Goal: Download file/media

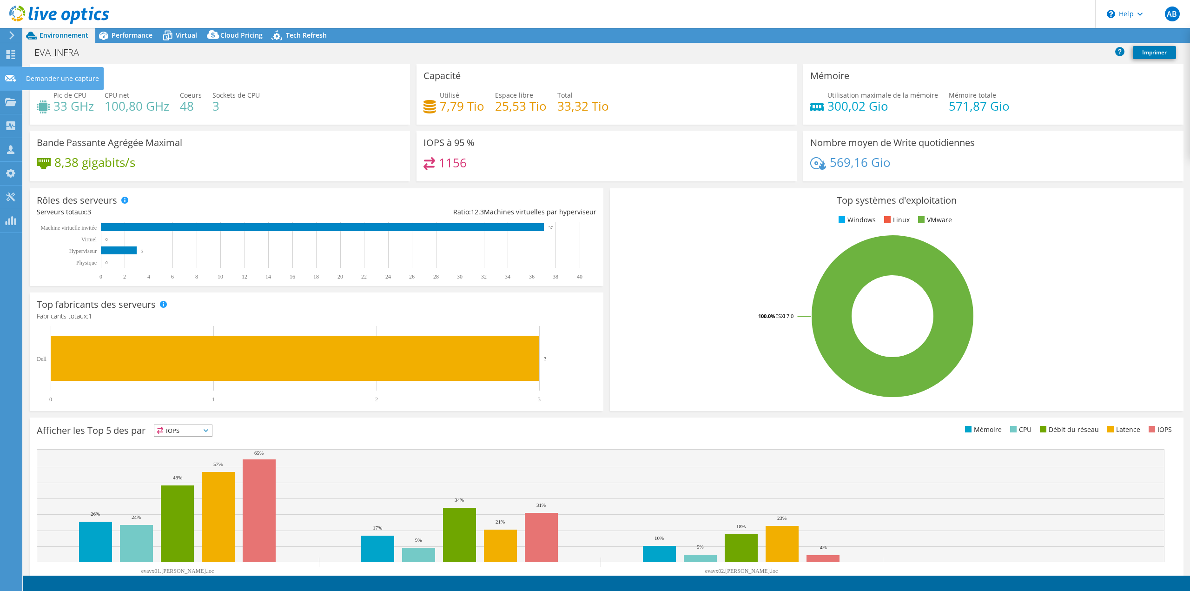
select select "Seoul"
select select "USD"
radio input "true"
radio input "false"
click at [35, 56] on div "Tableau de bord" at bounding box center [52, 54] width 61 height 23
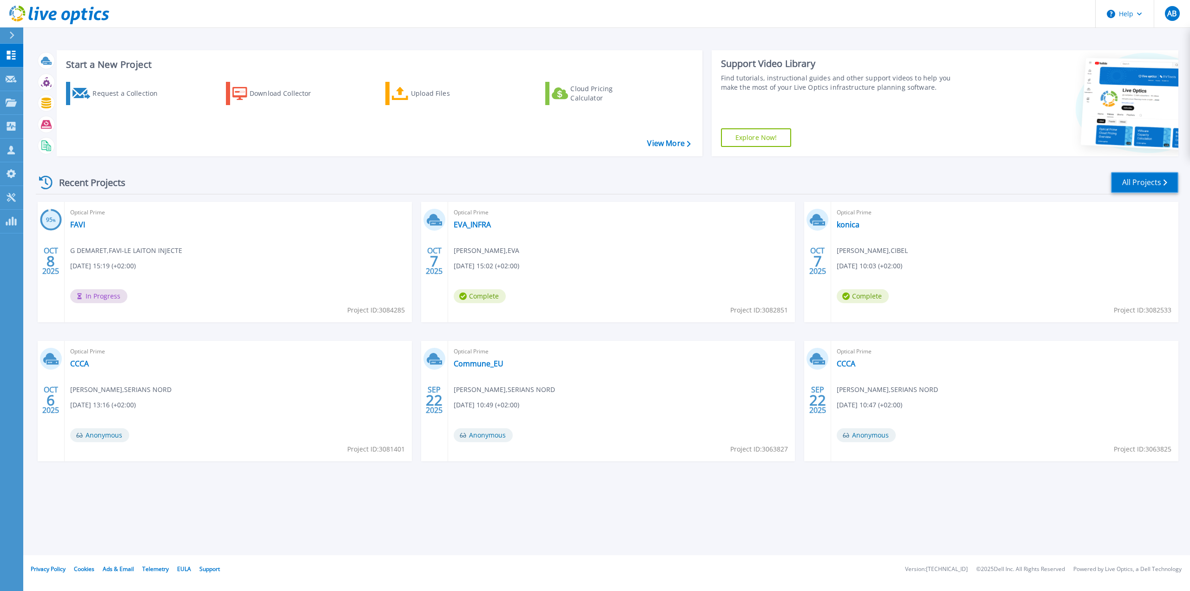
click at [1141, 191] on link "All Projects" at bounding box center [1144, 182] width 67 height 21
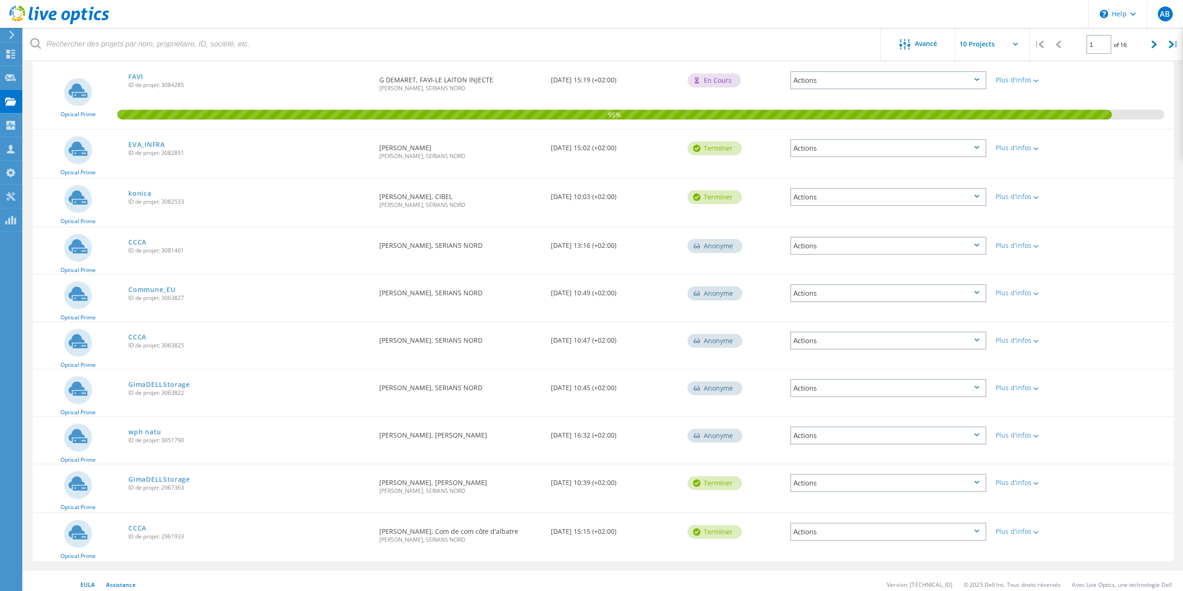
scroll to position [117, 0]
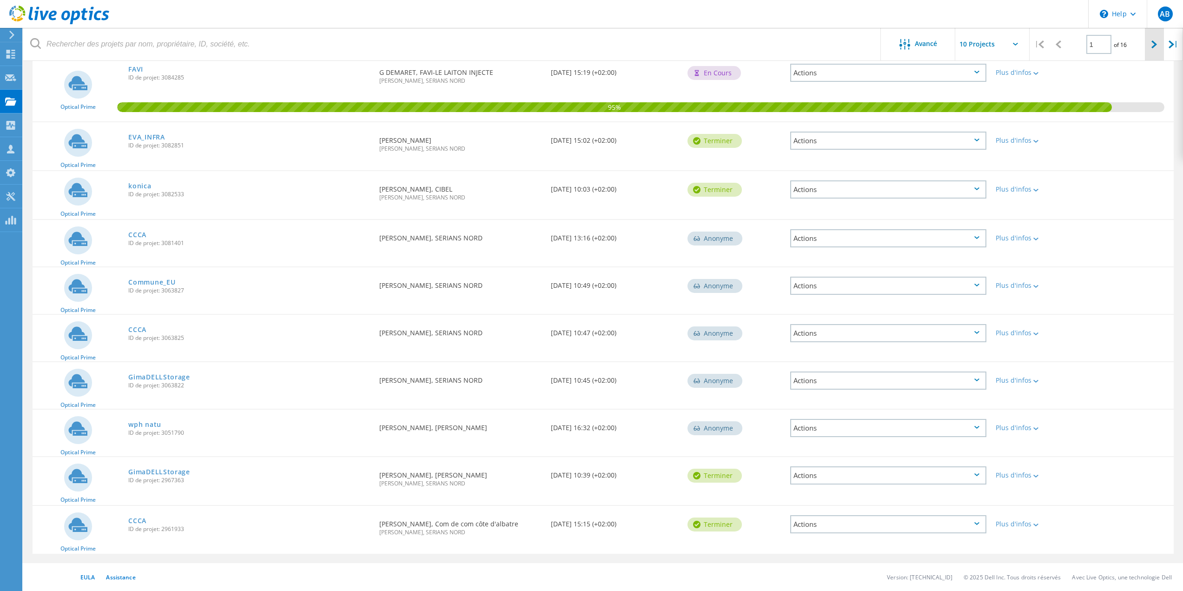
click at [1151, 50] on div at bounding box center [1154, 44] width 19 height 33
type input "2"
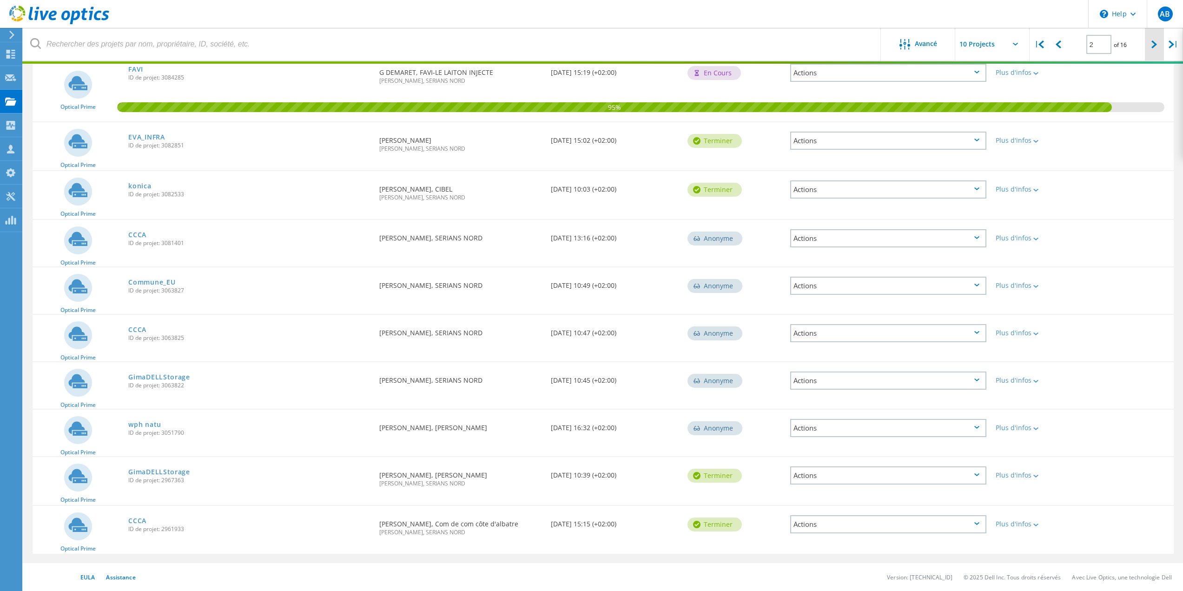
scroll to position [99, 0]
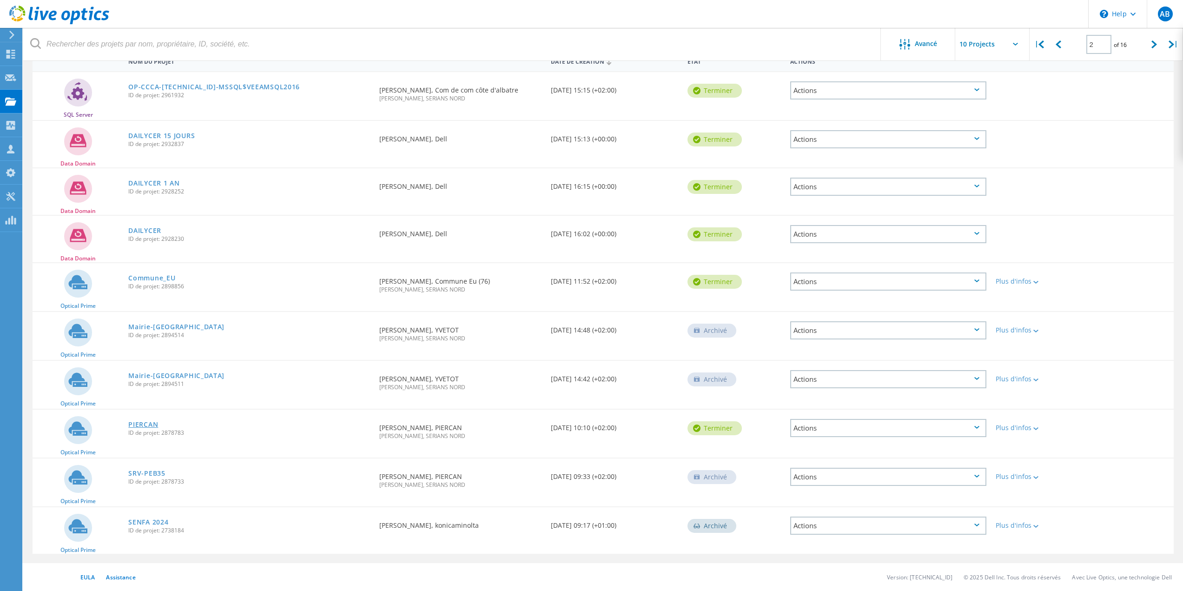
click at [137, 421] on link "PIERCAN" at bounding box center [143, 424] width 30 height 7
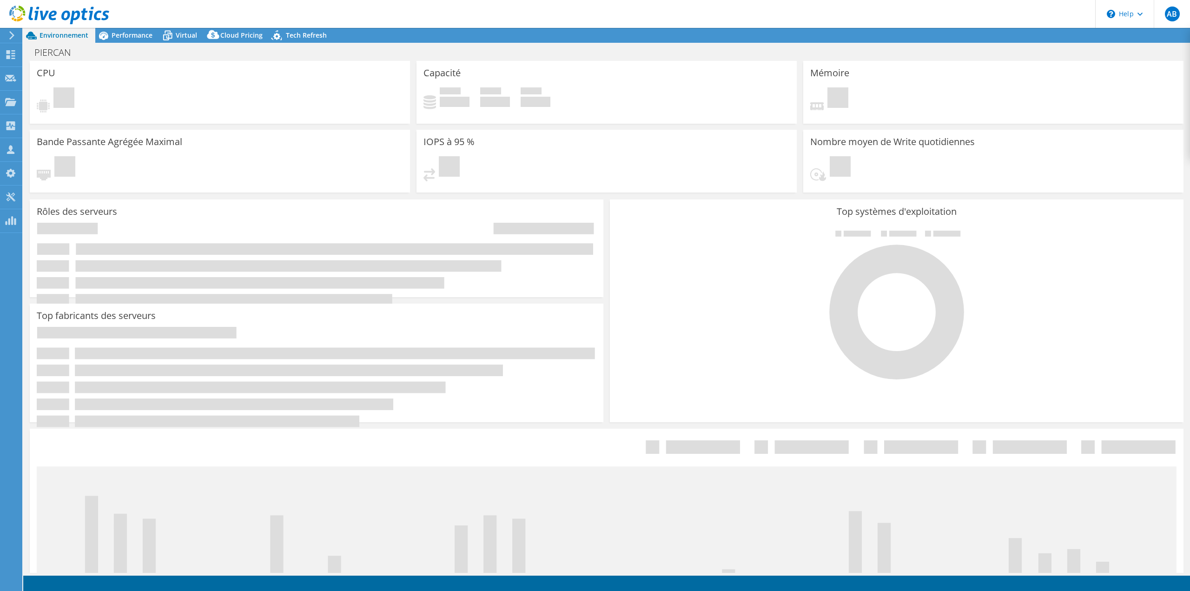
select select "USD"
select select "EUFrankfurt"
select select "EUR"
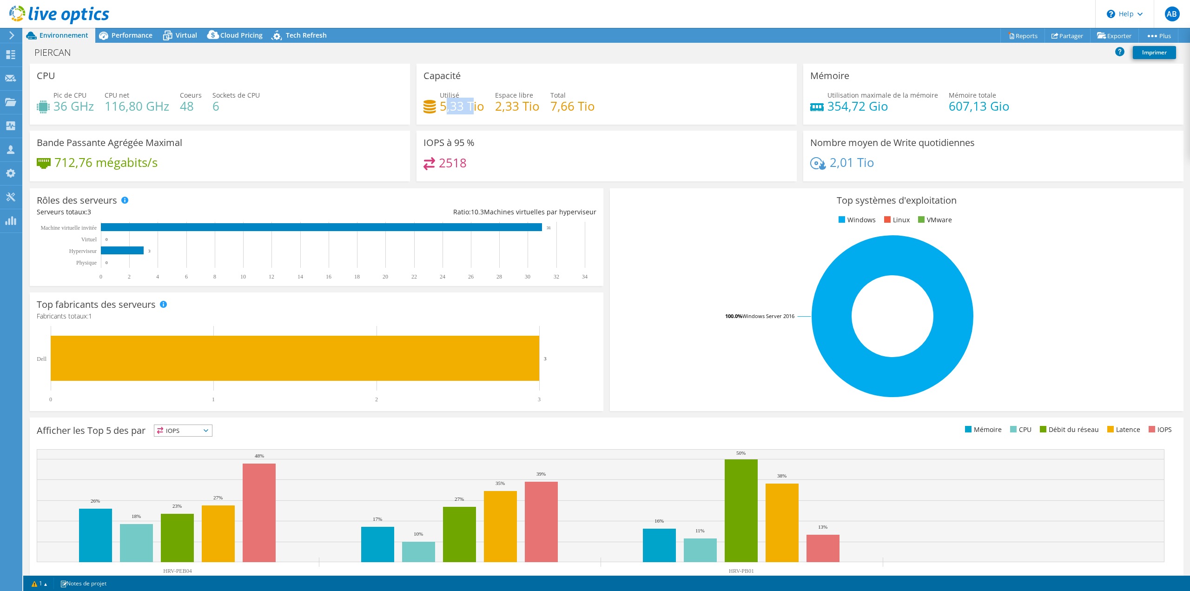
drag, startPoint x: 443, startPoint y: 110, endPoint x: 470, endPoint y: 104, distance: 28.2
click at [470, 104] on h4 "5,33 Tio" at bounding box center [462, 106] width 45 height 10
click at [154, 31] on div "Performance" at bounding box center [127, 35] width 64 height 15
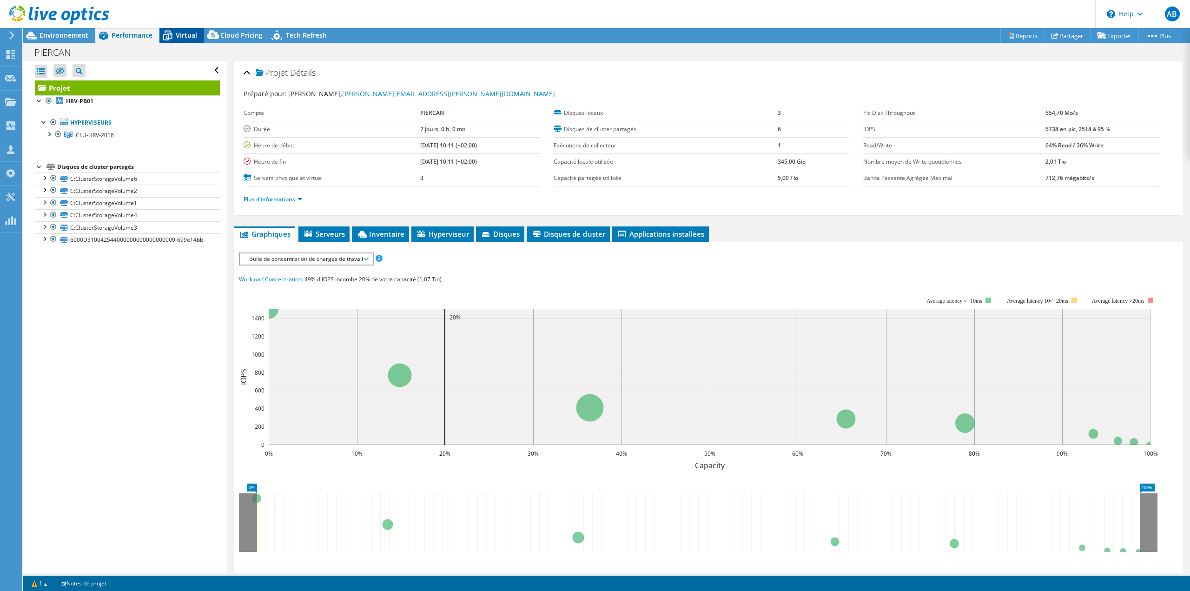
click at [185, 37] on span "Virtual" at bounding box center [186, 35] width 21 height 9
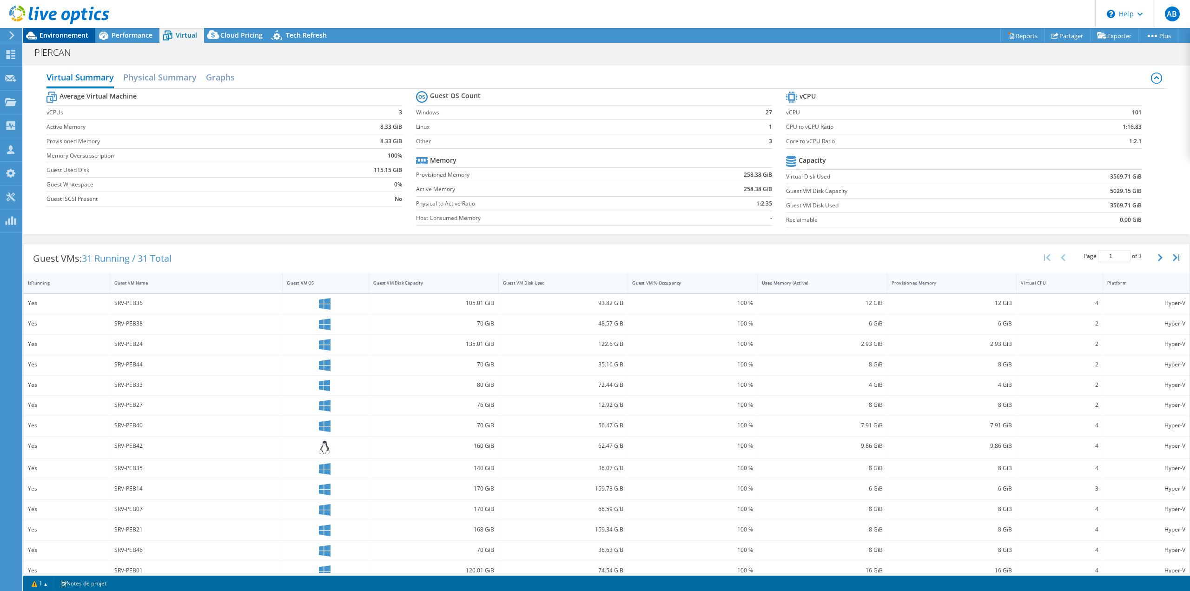
click at [86, 33] on span "Environnement" at bounding box center [64, 35] width 49 height 9
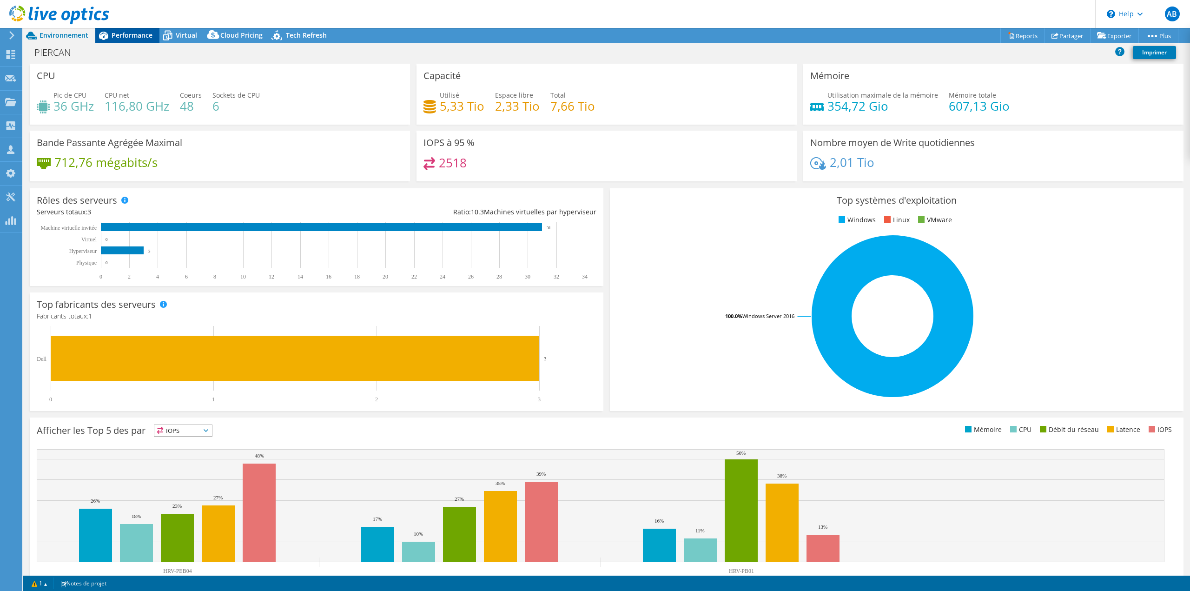
click at [145, 31] on span "Performance" at bounding box center [132, 35] width 41 height 9
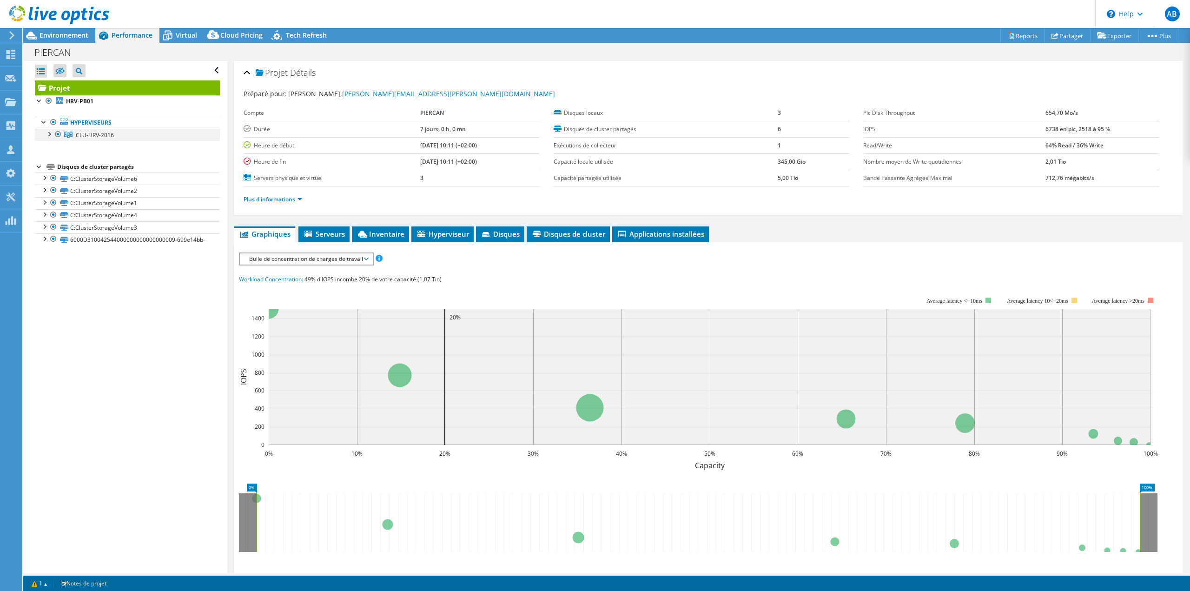
click at [51, 135] on div at bounding box center [48, 133] width 9 height 9
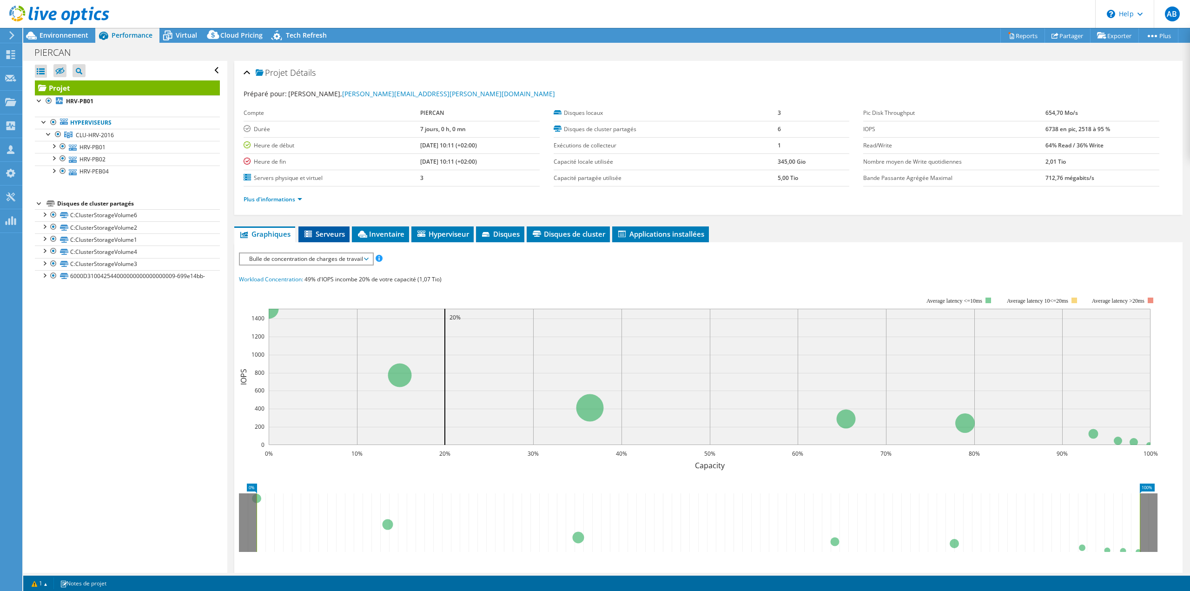
click at [325, 235] on span "Serveurs" at bounding box center [324, 233] width 42 height 9
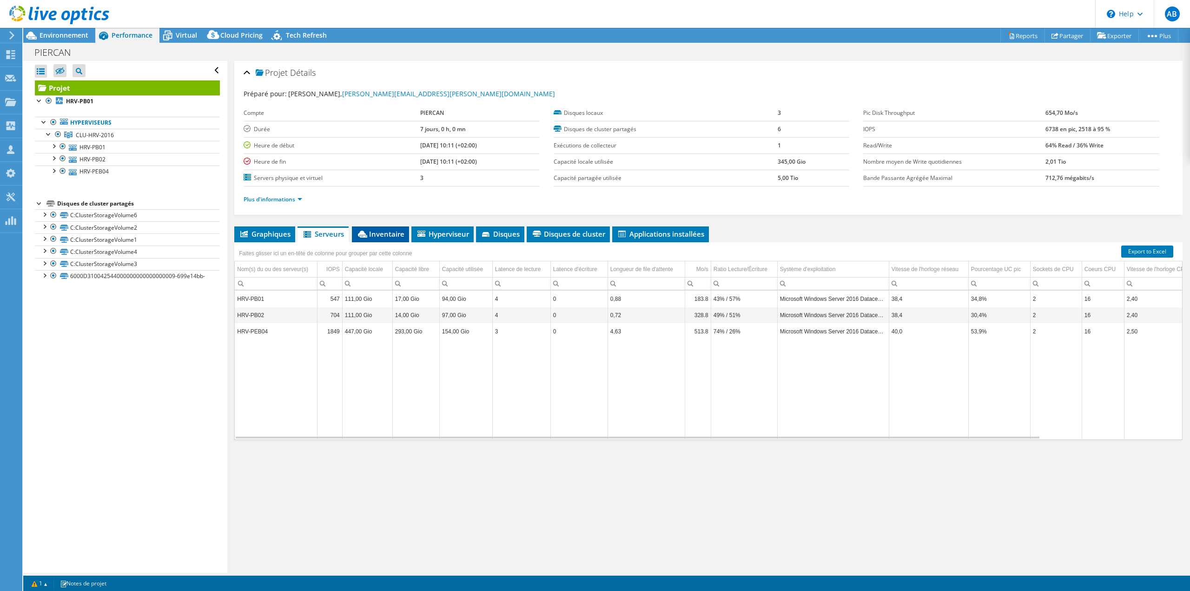
click at [396, 232] on span "Inventaire" at bounding box center [380, 233] width 48 height 9
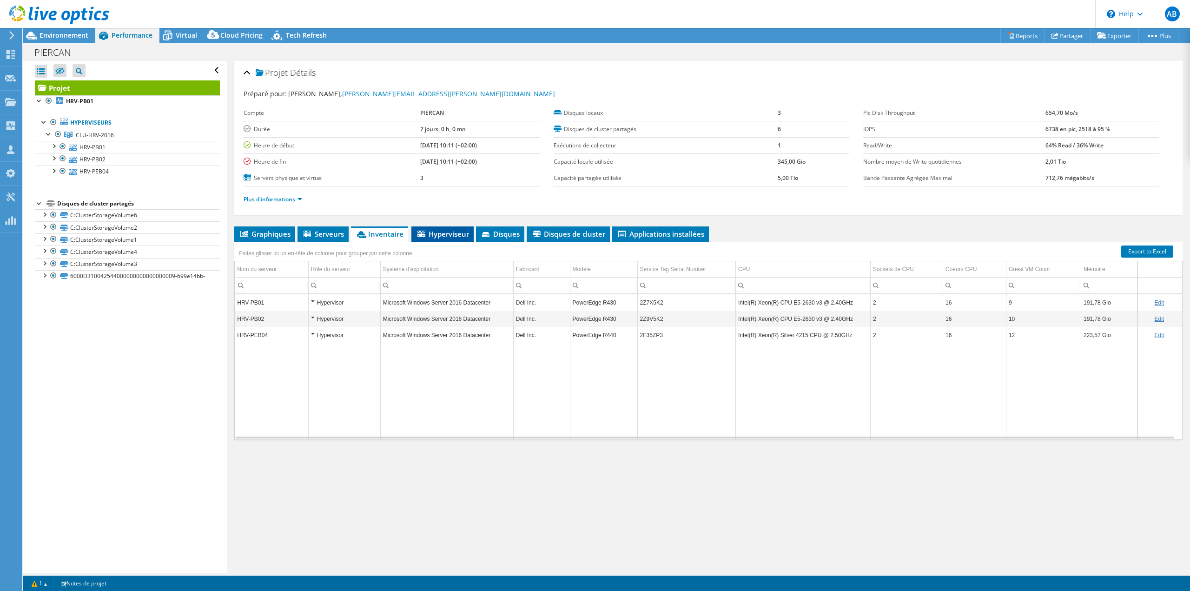
click at [462, 237] on span "Hyperviseur" at bounding box center [442, 233] width 53 height 9
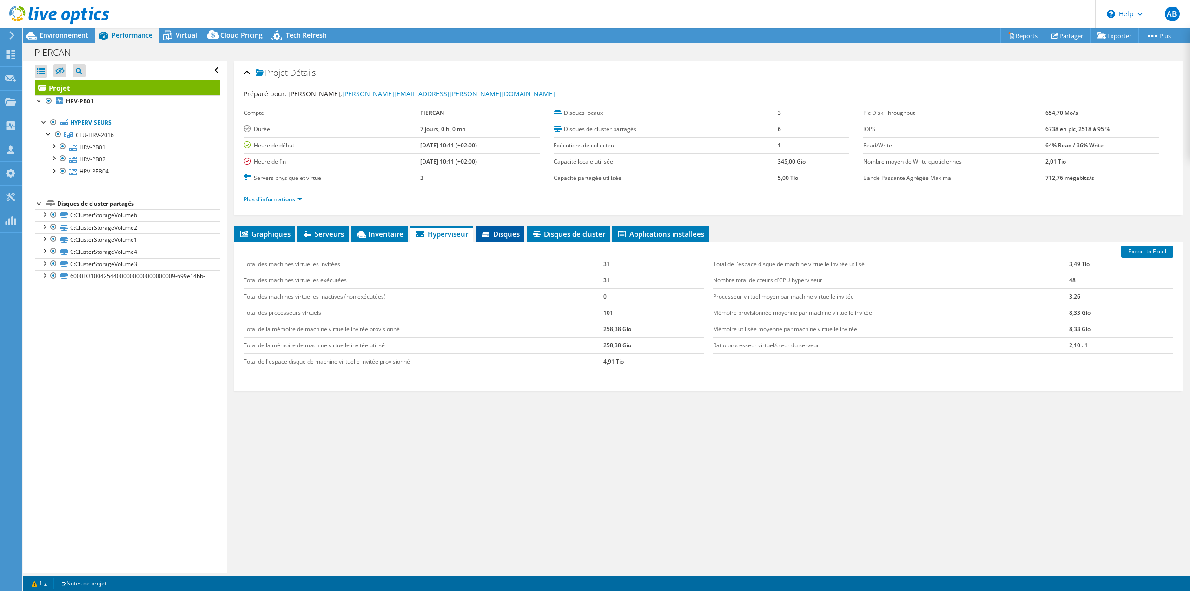
click at [480, 231] on li "Disques" at bounding box center [500, 234] width 48 height 16
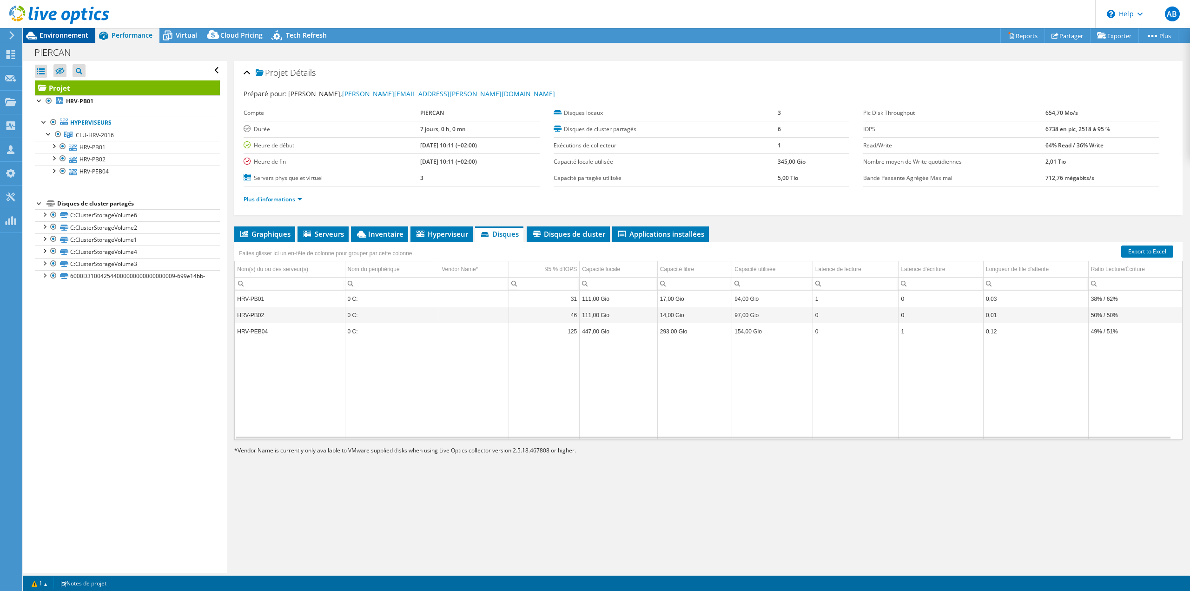
click at [78, 33] on span "Environnement" at bounding box center [64, 35] width 49 height 9
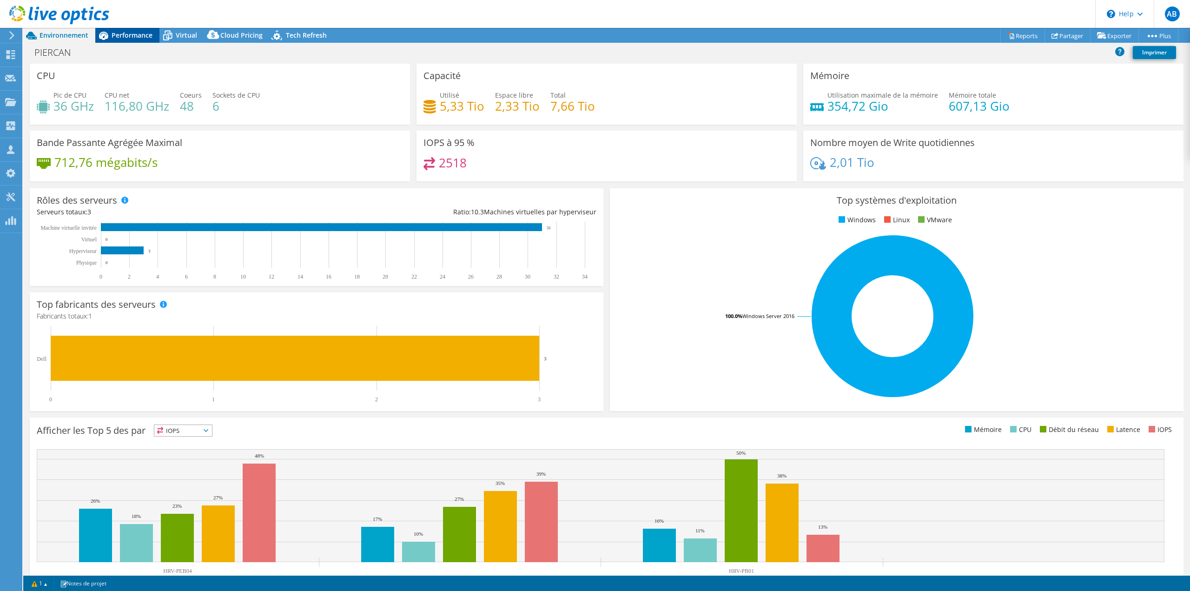
click at [138, 41] on div "Performance" at bounding box center [127, 35] width 64 height 15
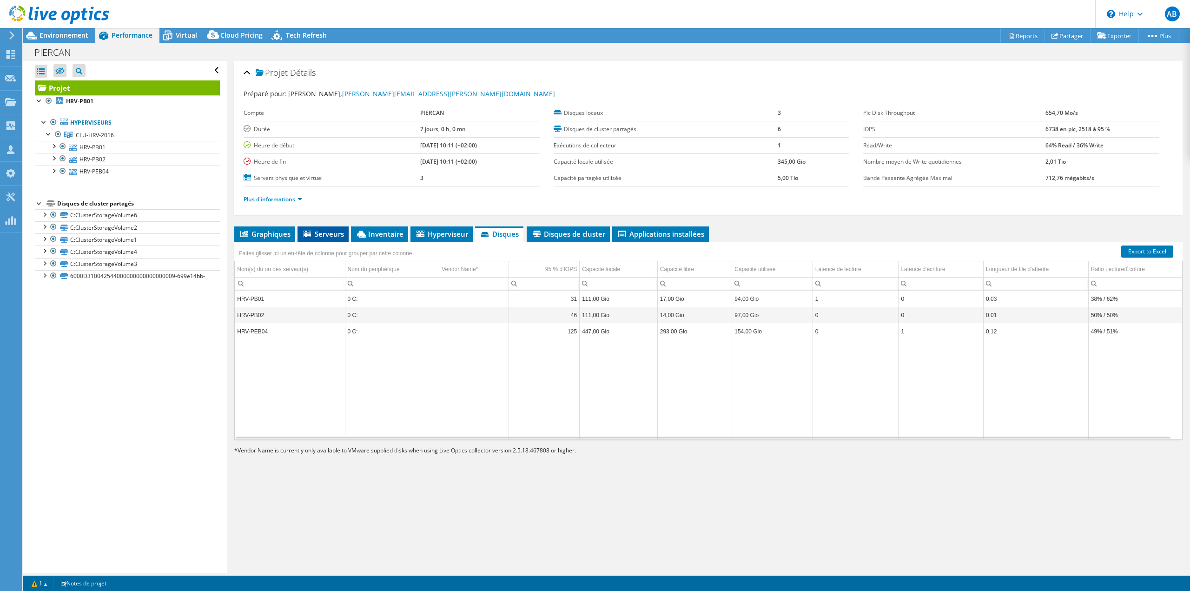
click at [311, 230] on icon at bounding box center [307, 234] width 9 height 8
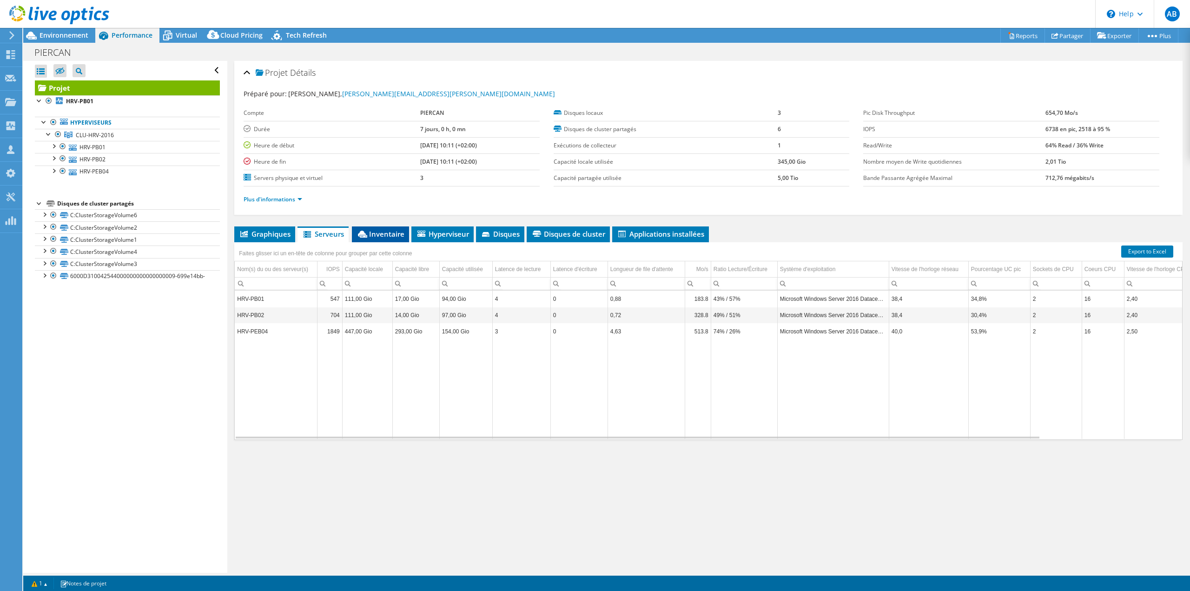
click at [380, 231] on span "Inventaire" at bounding box center [380, 233] width 48 height 9
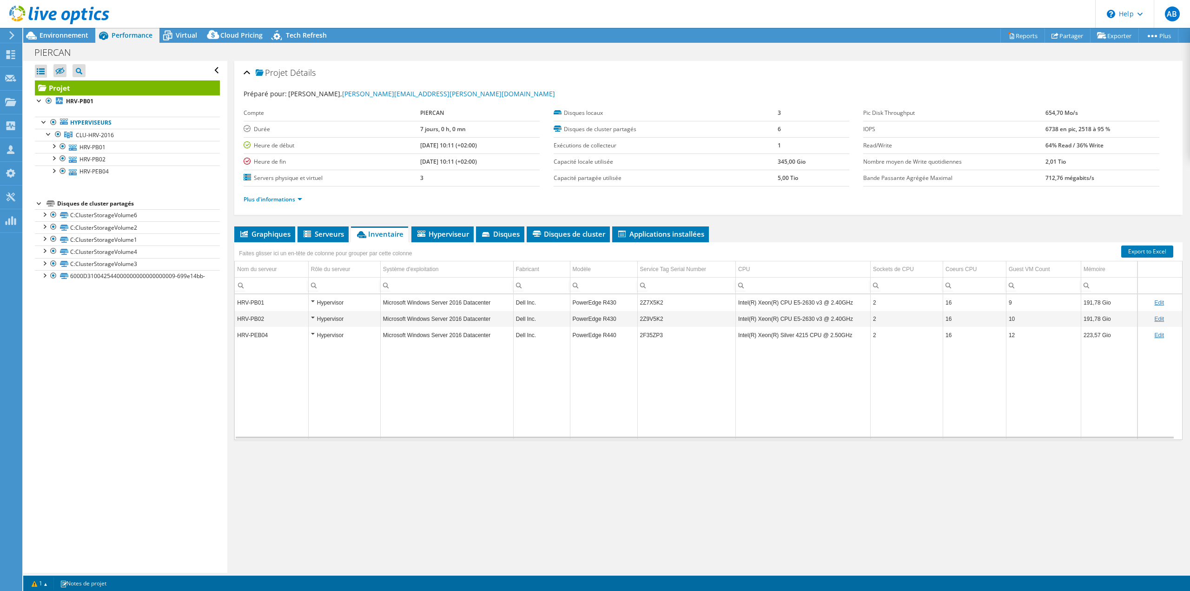
click at [245, 203] on li "Plus d'informations" at bounding box center [276, 199] width 64 height 10
click at [277, 189] on div "Plus d'informations" at bounding box center [708, 199] width 929 height 26
click at [272, 192] on ul "Plus d'informations" at bounding box center [708, 198] width 929 height 13
click at [272, 200] on link "Plus d'informations" at bounding box center [273, 199] width 59 height 8
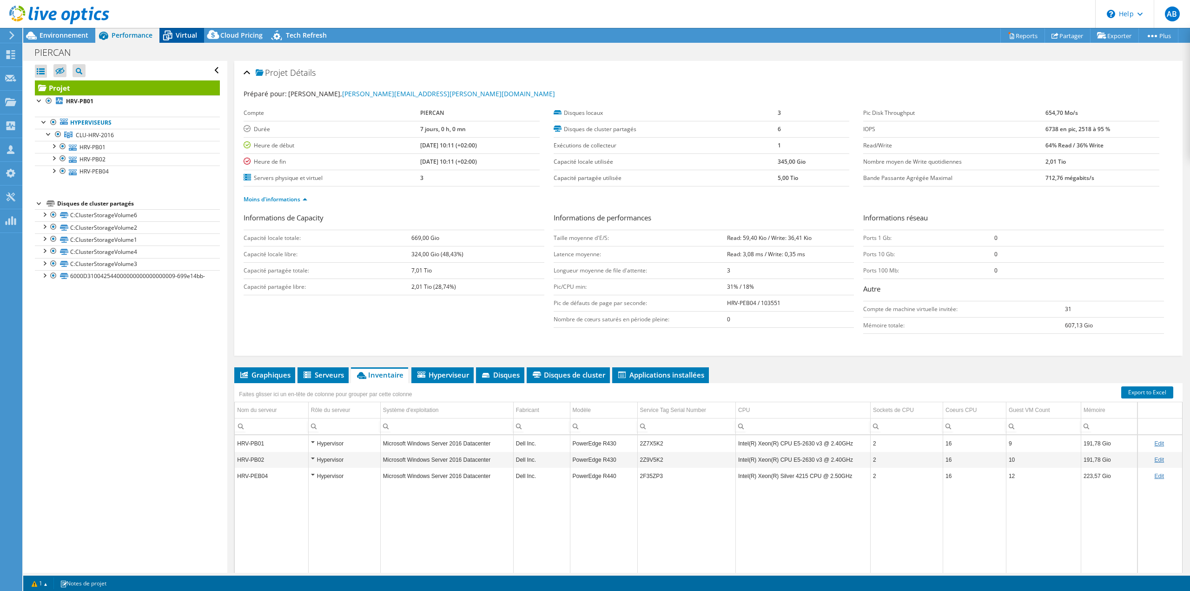
click at [188, 38] on span "Virtual" at bounding box center [186, 35] width 21 height 9
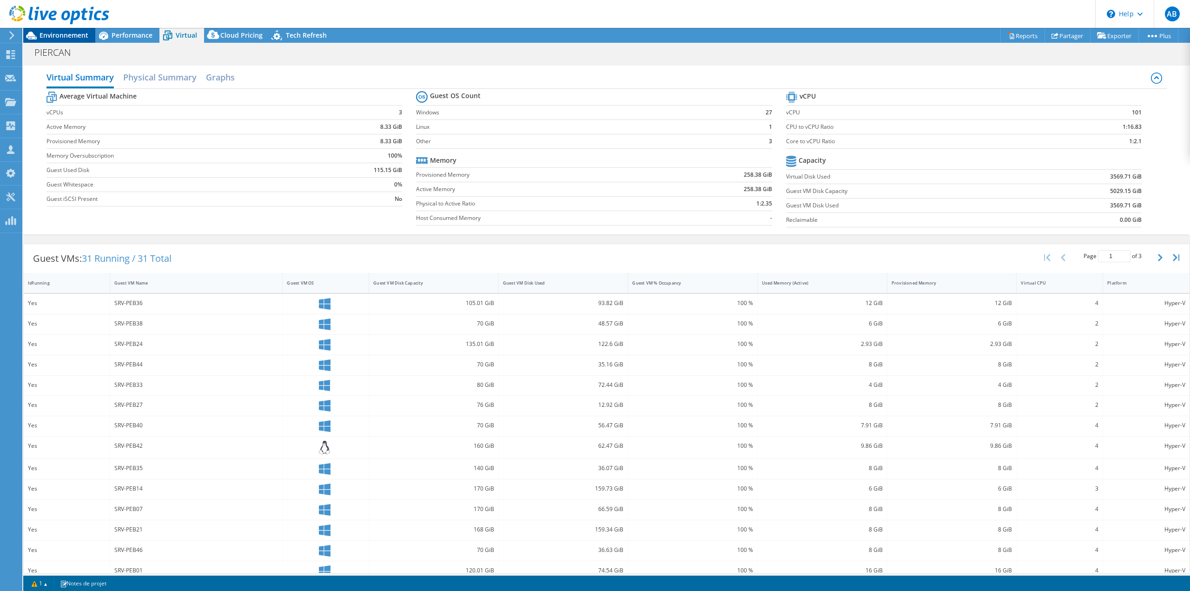
click at [66, 32] on span "Environnement" at bounding box center [64, 35] width 49 height 9
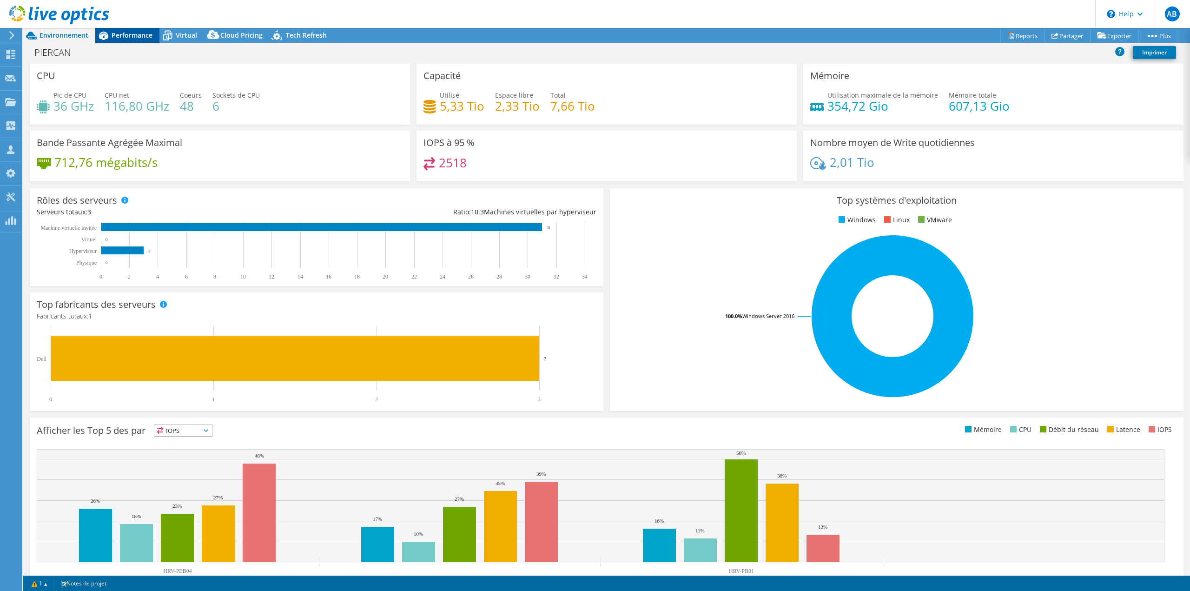
click at [115, 36] on span "Performance" at bounding box center [132, 35] width 41 height 9
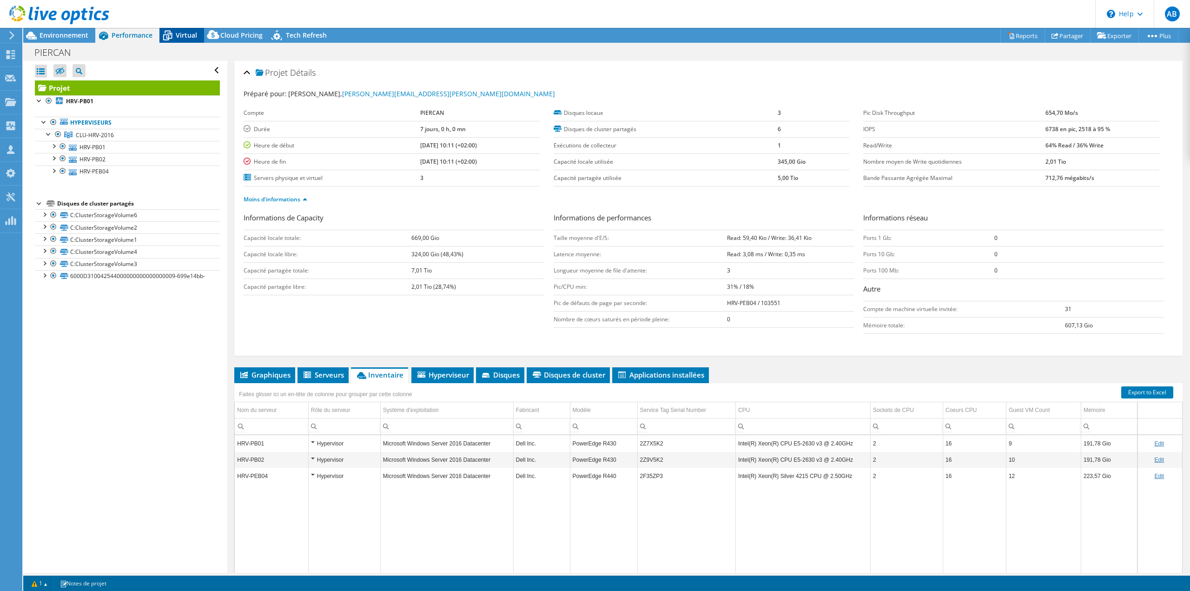
click at [188, 33] on span "Virtual" at bounding box center [186, 35] width 21 height 9
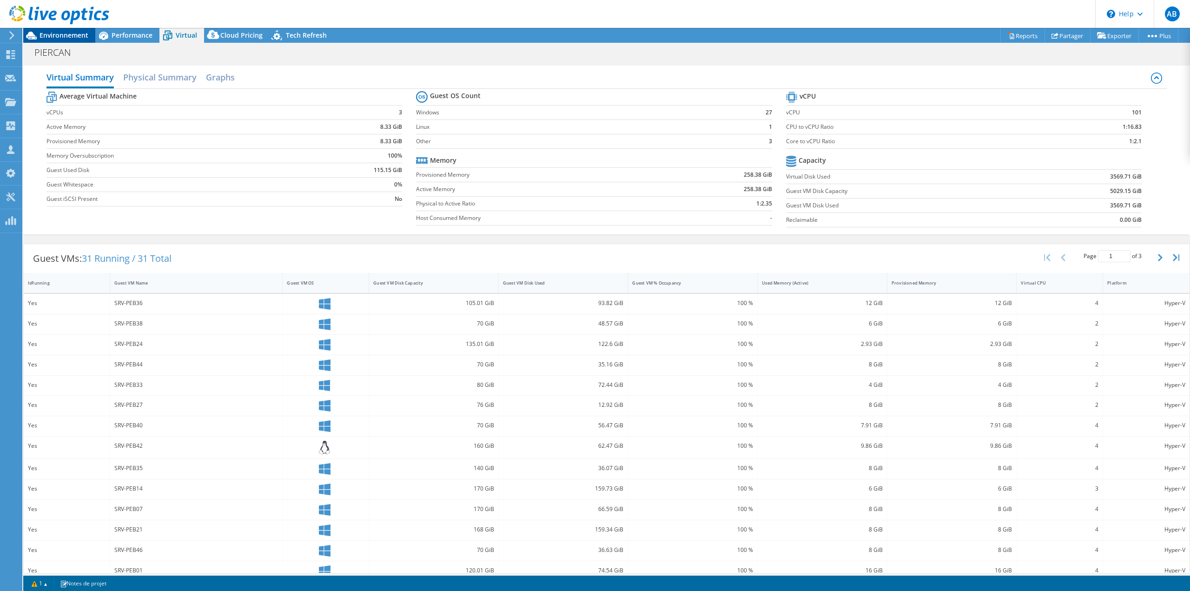
click at [77, 31] on span "Environnement" at bounding box center [64, 35] width 49 height 9
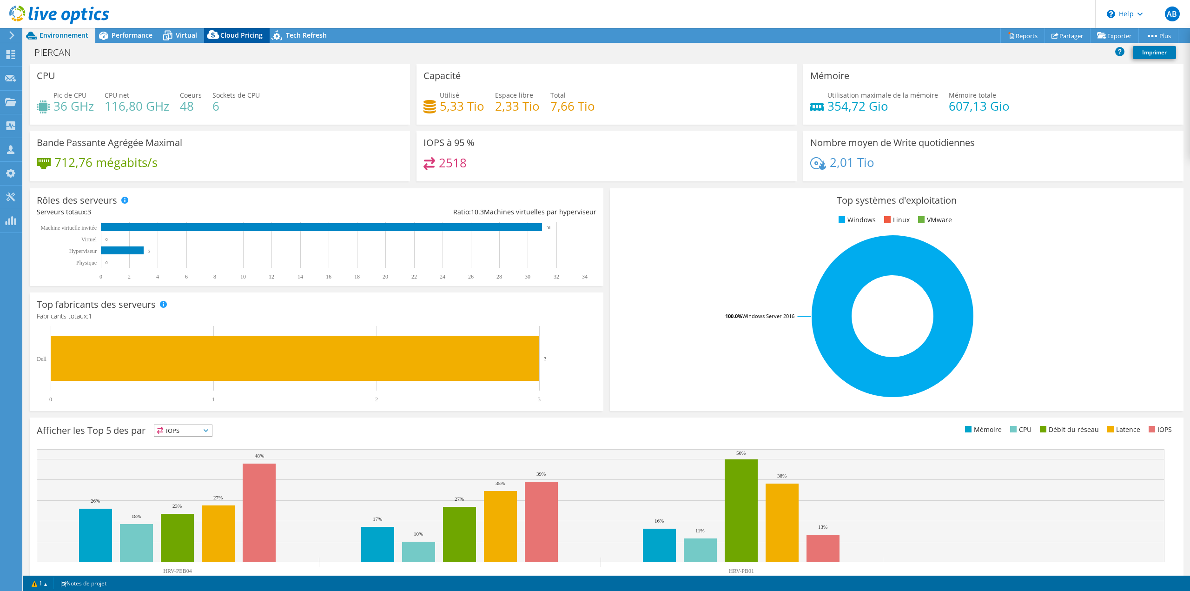
click at [233, 40] on div "Cloud Pricing" at bounding box center [237, 35] width 66 height 15
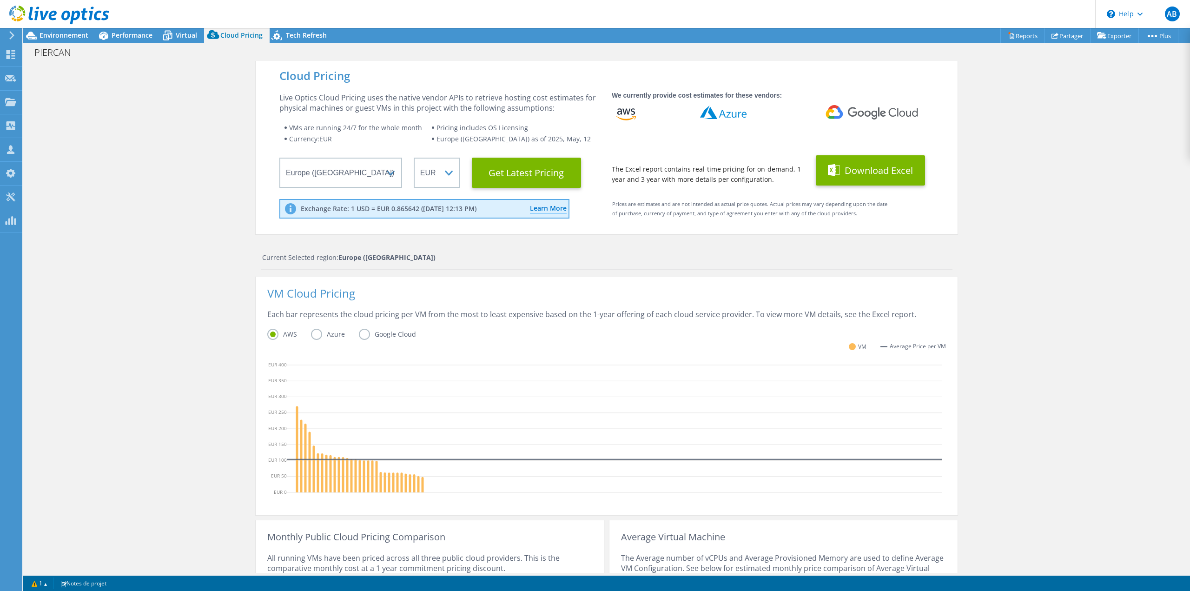
click at [889, 166] on button "Download Excel" at bounding box center [870, 170] width 109 height 30
click at [55, 32] on span "Environnement" at bounding box center [64, 35] width 49 height 9
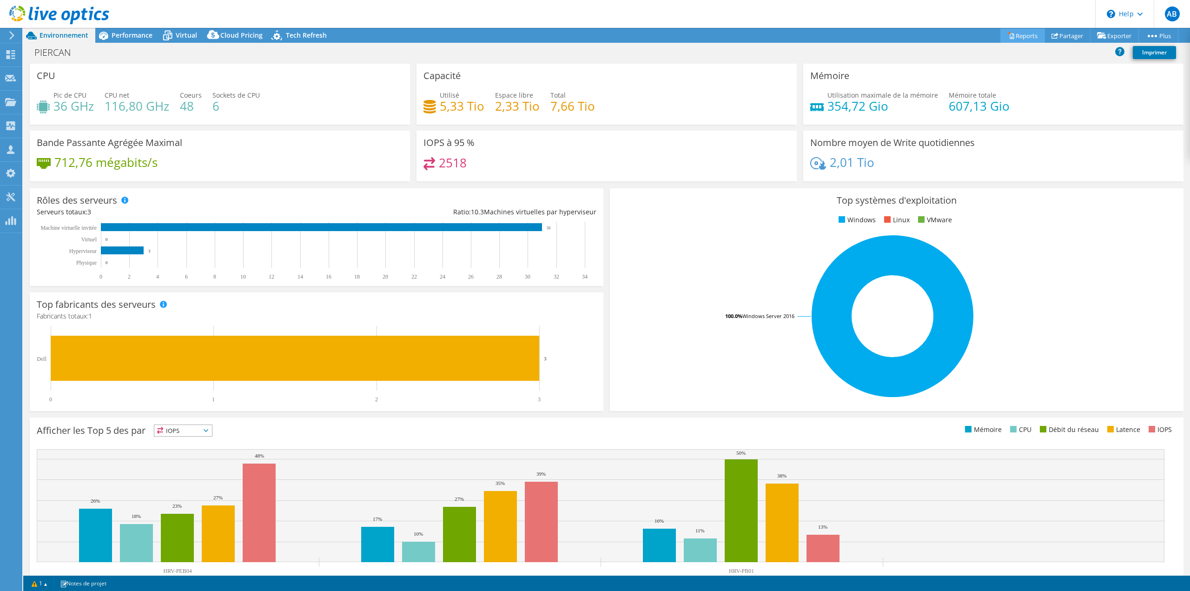
click at [1023, 34] on link "Reports" at bounding box center [1022, 35] width 45 height 14
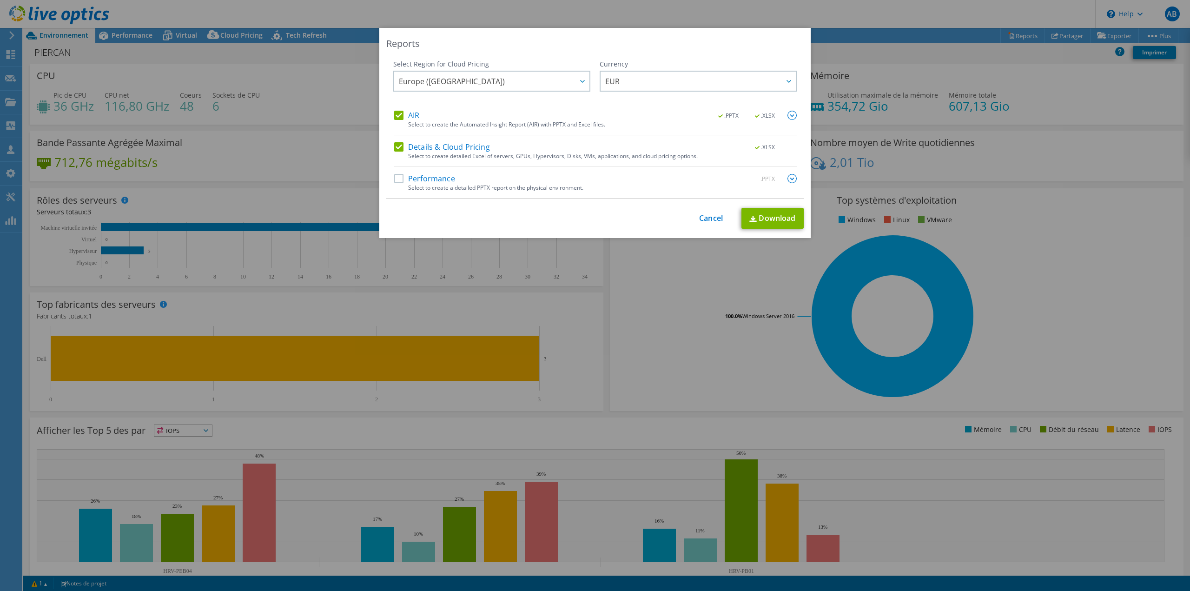
click at [386, 176] on div "Select Region for Cloud Pricing Asia Pacific (Hong Kong) Asia Pacific (Mumbai) …" at bounding box center [594, 128] width 417 height 139
click at [399, 178] on label "Performance" at bounding box center [424, 178] width 61 height 9
click at [0, 0] on input "Performance" at bounding box center [0, 0] width 0 height 0
click at [791, 216] on link "Download" at bounding box center [772, 218] width 62 height 21
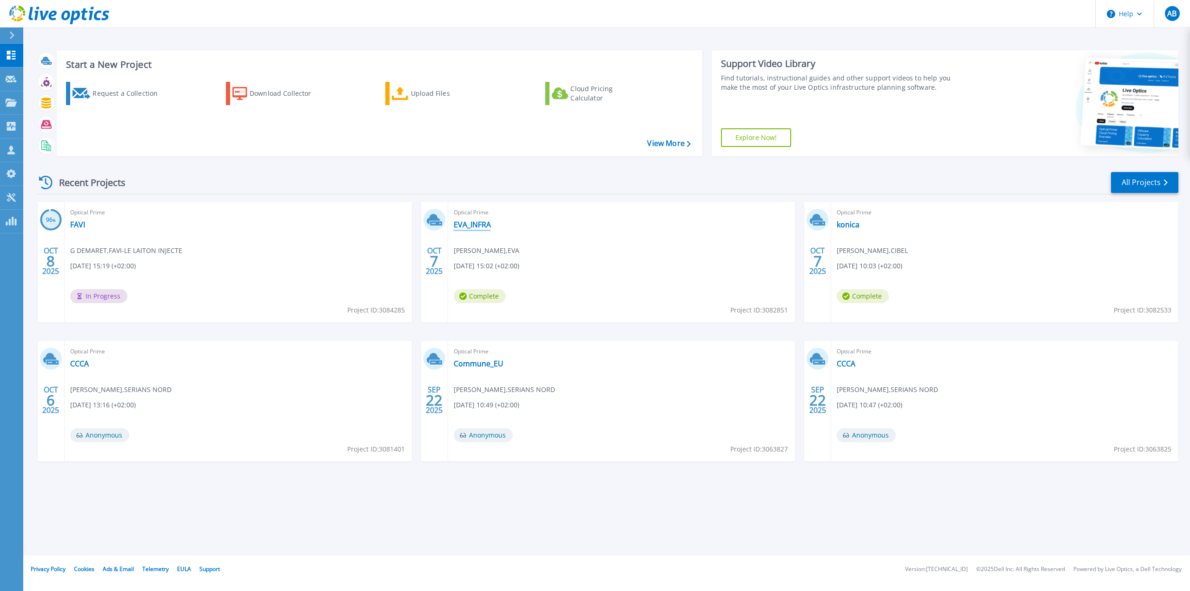
click at [483, 225] on link "EVA_INFRA" at bounding box center [472, 224] width 37 height 9
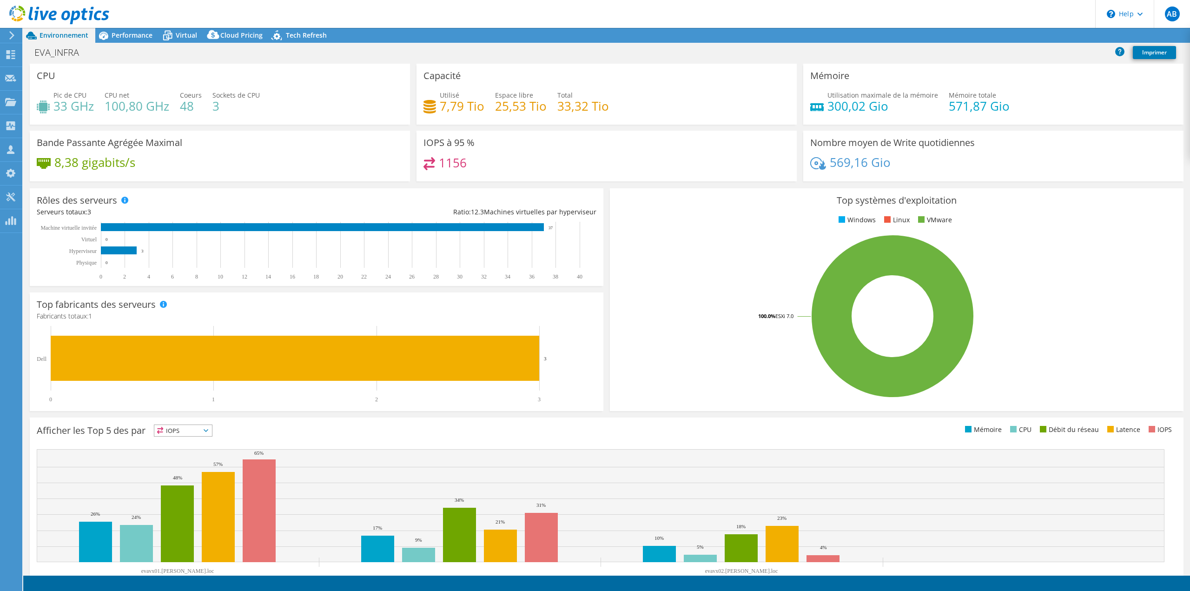
select select "USD"
select select "[GEOGRAPHIC_DATA]"
click at [1013, 36] on link "Reports" at bounding box center [1022, 35] width 45 height 14
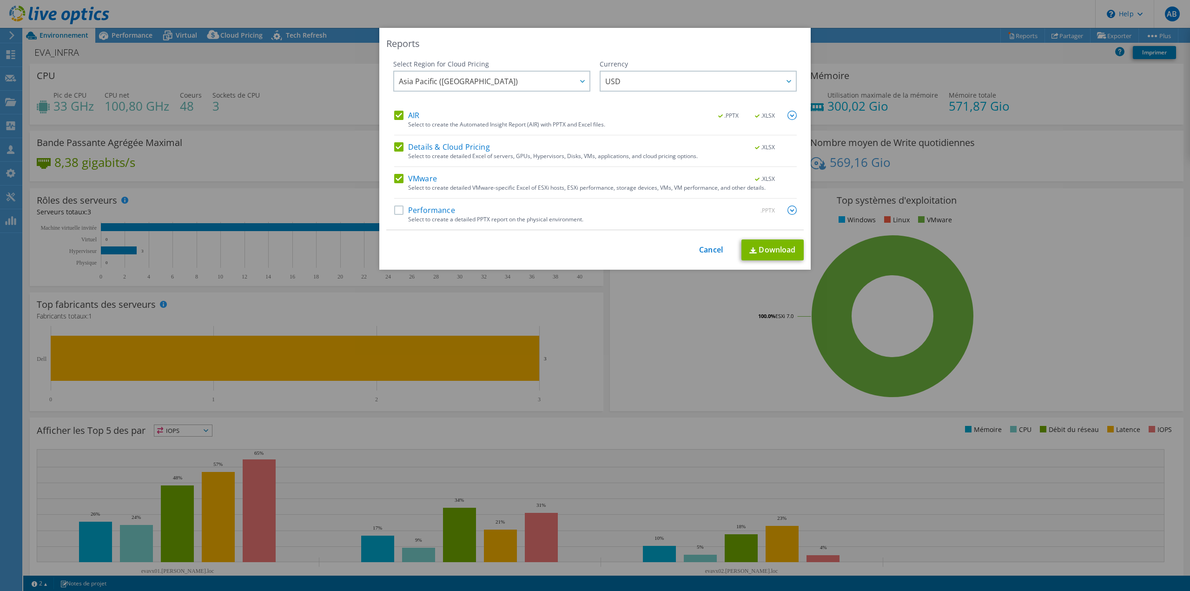
click at [397, 211] on label "Performance" at bounding box center [424, 209] width 61 height 9
click at [0, 0] on input "Performance" at bounding box center [0, 0] width 0 height 0
click at [761, 250] on link "Download" at bounding box center [772, 249] width 62 height 21
